Goal: Navigation & Orientation: Find specific page/section

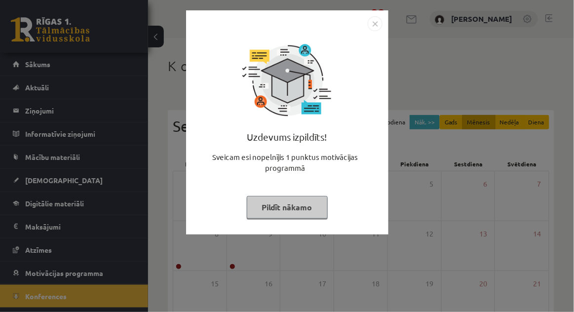
click at [311, 210] on button "Pildīt nākamo" at bounding box center [287, 207] width 81 height 23
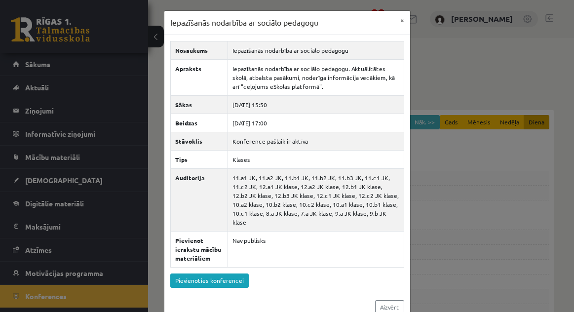
scroll to position [311, 0]
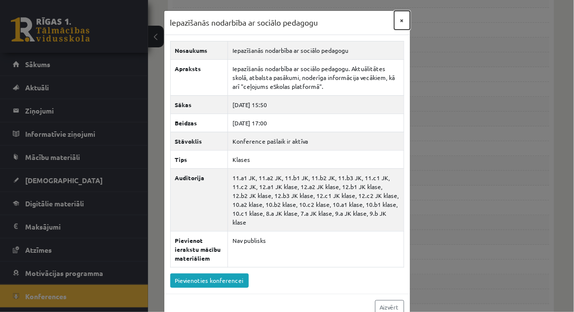
click at [404, 12] on button "×" at bounding box center [402, 20] width 16 height 19
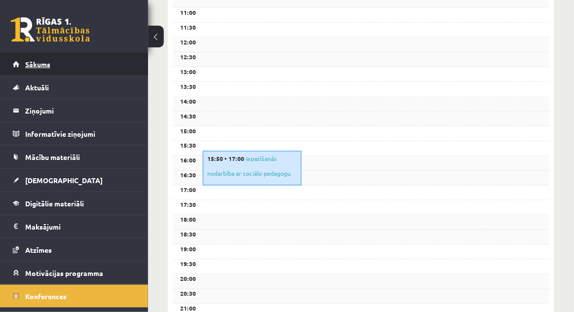
click at [63, 57] on link "Sākums" at bounding box center [74, 64] width 123 height 23
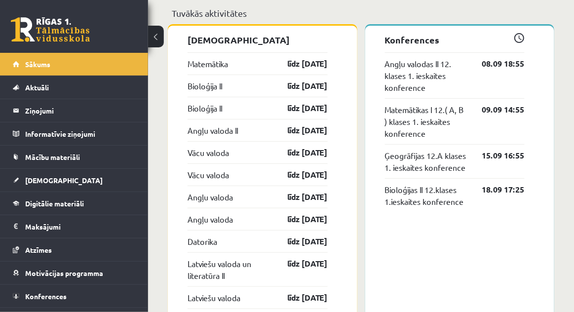
scroll to position [880, 0]
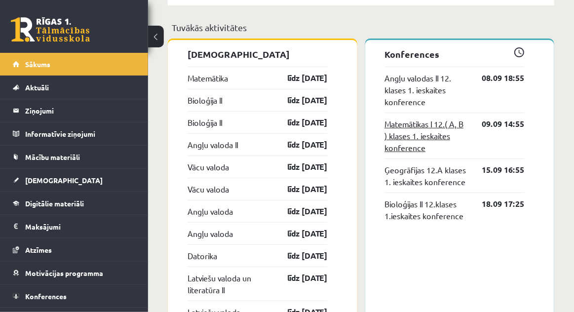
click at [392, 137] on link "Matemātikas I 12.( A, B ) klases 1. ieskaites konference" at bounding box center [426, 136] width 83 height 36
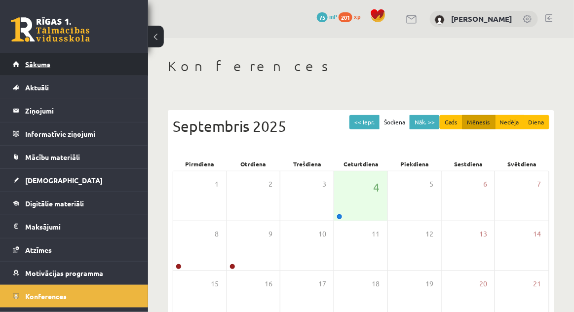
click at [79, 64] on link "Sākums" at bounding box center [74, 64] width 123 height 23
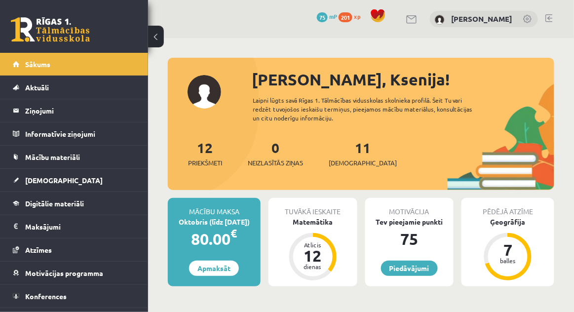
click at [559, 21] on div "0 Dāvanas 75 mP 201 xp [PERSON_NAME]" at bounding box center [361, 19] width 426 height 38
click at [553, 19] on link at bounding box center [548, 18] width 7 height 8
